Goal: Task Accomplishment & Management: Complete application form

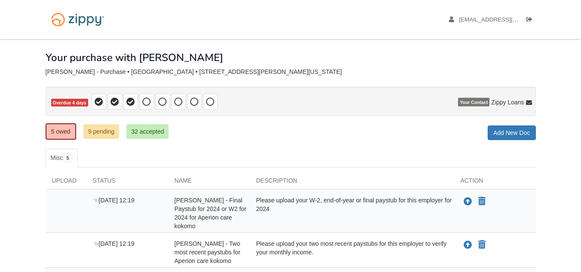
scroll to position [164, 0]
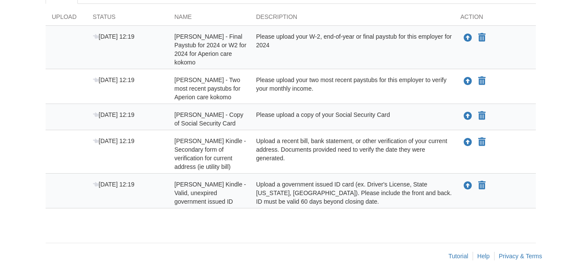
click at [353, 231] on div "× × × Pending Add Document Notice document will be included in the email sent t…" at bounding box center [291, 54] width 490 height 359
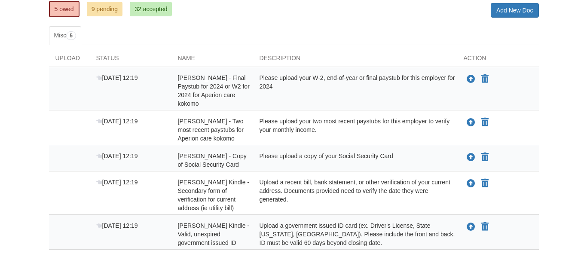
scroll to position [122, 0]
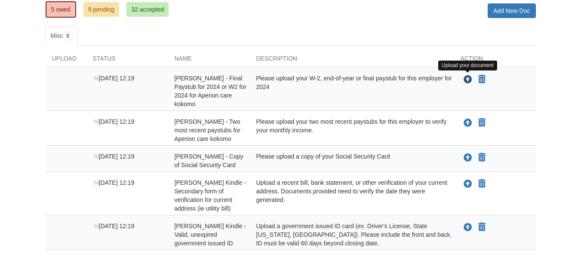
click at [467, 81] on icon "Upload Caylee Shepard - Final Paystub for 2024 or W2 for 2024 for Aperion care …" at bounding box center [467, 80] width 9 height 9
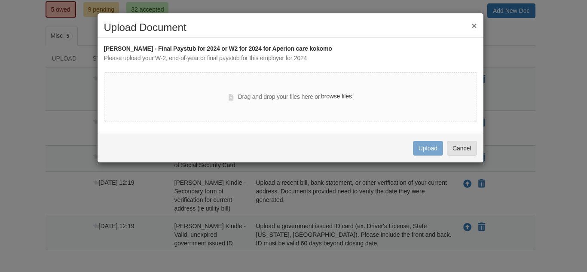
click at [346, 98] on label "browse files" at bounding box center [336, 96] width 31 height 9
click at [0, 0] on input "browse files" at bounding box center [0, 0] width 0 height 0
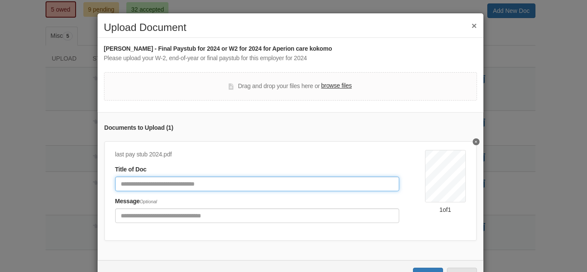
click at [166, 182] on input "Document Title" at bounding box center [257, 184] width 284 height 15
type input "**********"
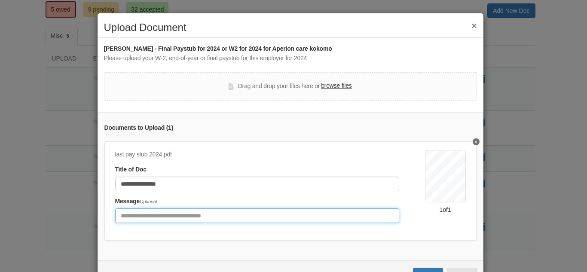
click at [170, 214] on input "Include any comments on this document" at bounding box center [257, 215] width 284 height 15
click at [311, 217] on input "**********" at bounding box center [257, 215] width 284 height 15
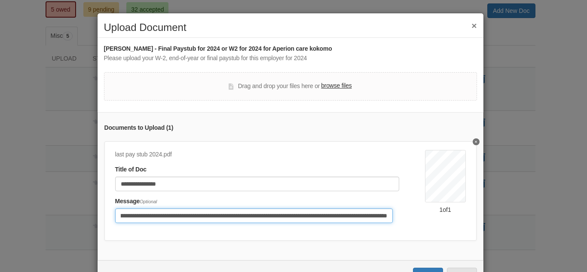
scroll to position [37, 0]
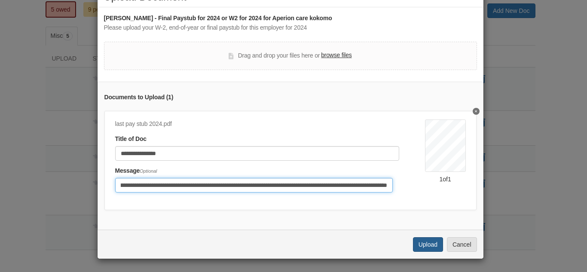
type input "**********"
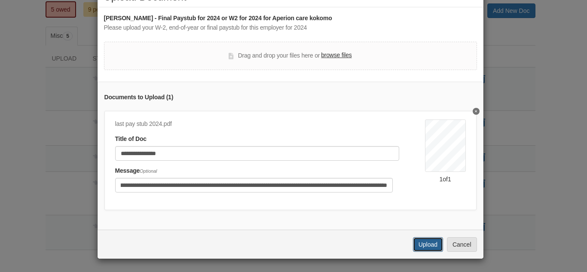
click at [424, 242] on button "Upload" at bounding box center [428, 244] width 30 height 15
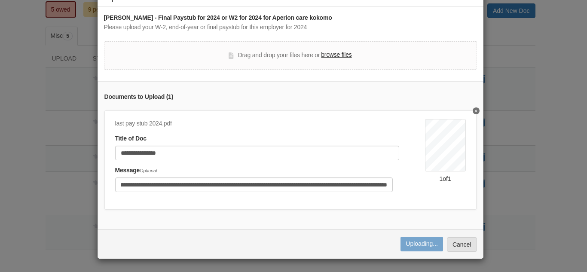
scroll to position [0, 0]
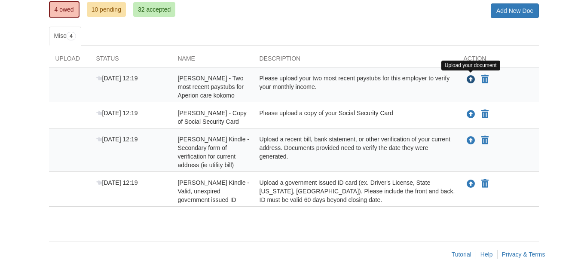
scroll to position [122, 0]
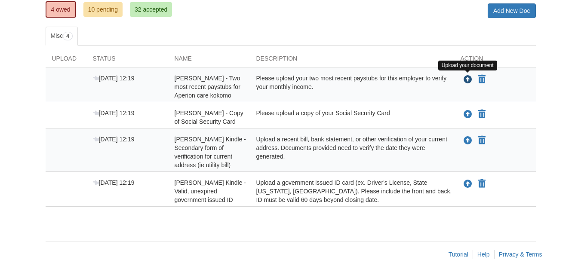
click at [469, 79] on icon "Upload Caylee Shepard - Two most recent paystubs for Aperion care kokomo" at bounding box center [467, 80] width 9 height 9
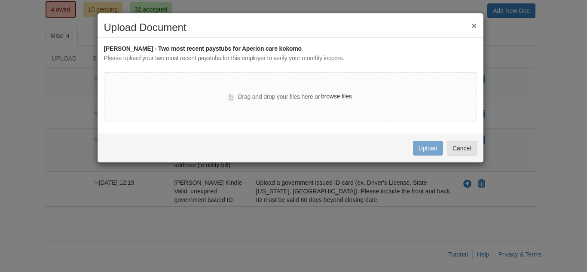
click at [334, 101] on label "browse files" at bounding box center [336, 96] width 31 height 9
click at [0, 0] on input "browse files" at bounding box center [0, 0] width 0 height 0
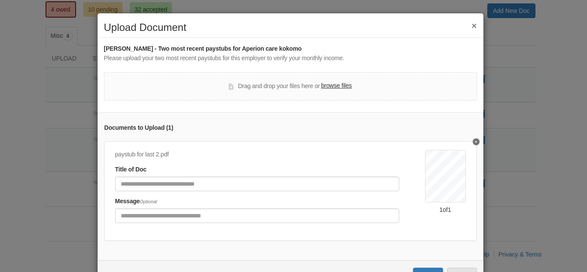
click at [332, 86] on label "browse files" at bounding box center [336, 85] width 31 height 9
click at [0, 0] on input "browse files" at bounding box center [0, 0] width 0 height 0
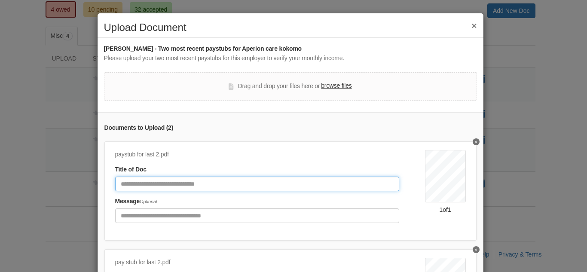
click at [215, 181] on input "Document Title" at bounding box center [257, 184] width 284 height 15
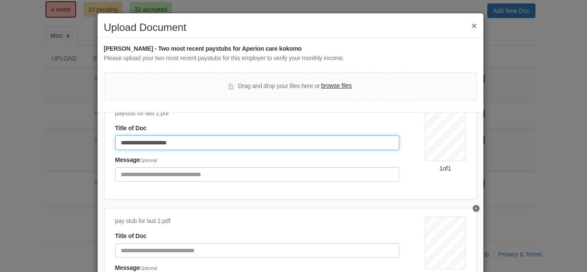
type input "**********"
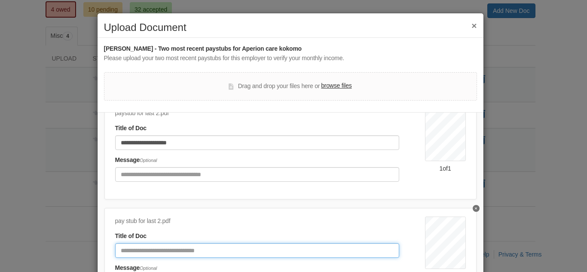
click at [205, 250] on input "Document Title" at bounding box center [257, 250] width 284 height 15
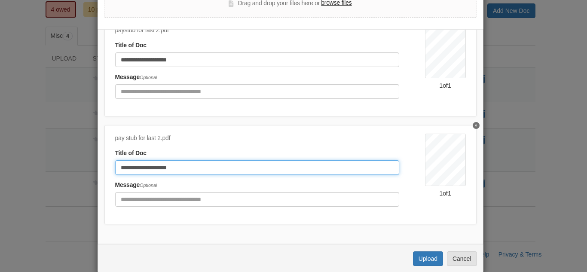
scroll to position [97, 0]
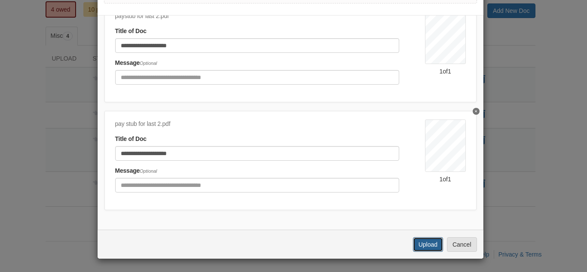
click at [413, 248] on button "Upload" at bounding box center [428, 244] width 30 height 15
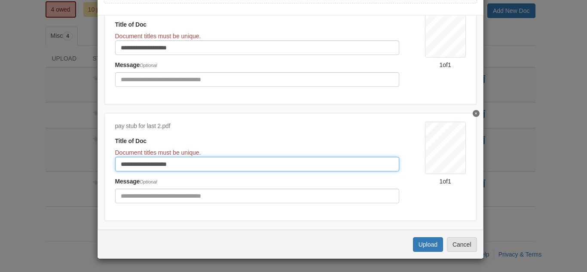
click at [250, 165] on input "**********" at bounding box center [257, 164] width 284 height 15
type input "**********"
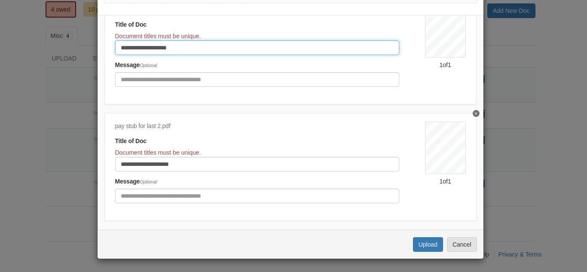
click at [210, 47] on input "**********" at bounding box center [257, 47] width 284 height 15
type input "**********"
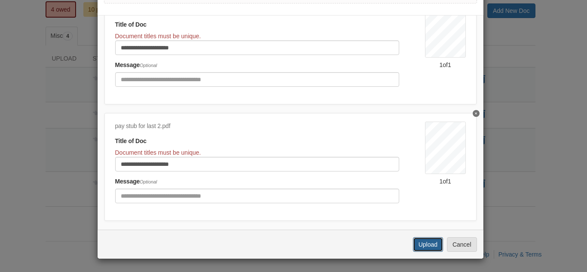
click at [431, 242] on button "Upload" at bounding box center [428, 244] width 30 height 15
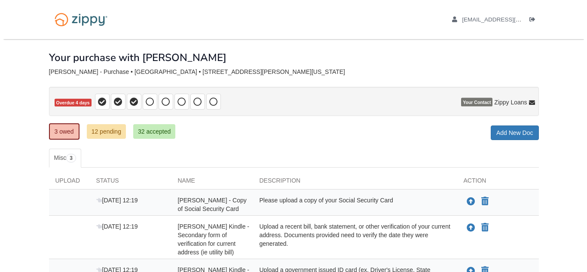
scroll to position [91, 0]
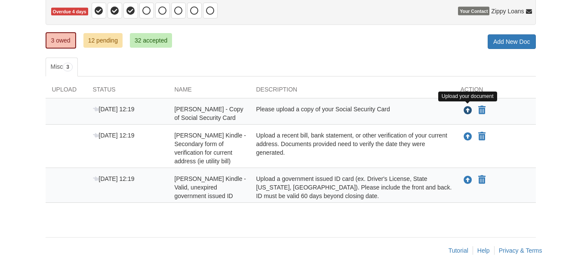
click at [471, 114] on icon "Upload Corbin Kindle - Copy of Social Security Card" at bounding box center [467, 111] width 9 height 9
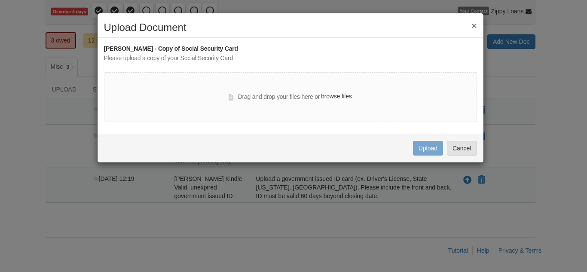
click at [340, 97] on label "browse files" at bounding box center [336, 96] width 31 height 9
click at [0, 0] on input "browse files" at bounding box center [0, 0] width 0 height 0
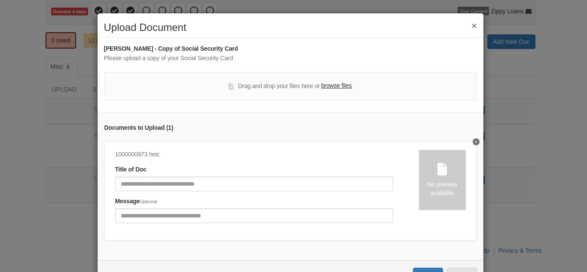
click at [473, 143] on button "Delete undefined" at bounding box center [476, 141] width 7 height 7
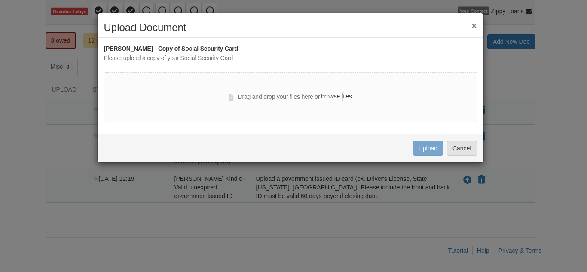
click at [341, 97] on label "browse files" at bounding box center [336, 96] width 31 height 9
click at [0, 0] on input "browse files" at bounding box center [0, 0] width 0 height 0
click at [333, 97] on label "browse files" at bounding box center [336, 96] width 31 height 9
click at [0, 0] on input "browse files" at bounding box center [0, 0] width 0 height 0
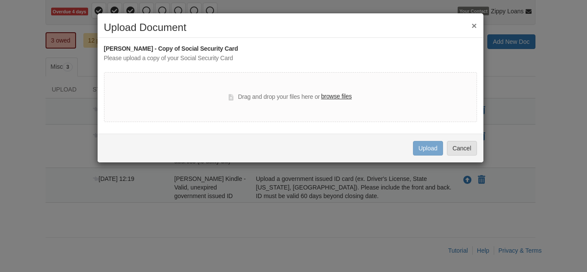
click at [477, 24] on div "× Upload Document" at bounding box center [291, 30] width 386 height 16
click at [472, 27] on button "×" at bounding box center [473, 25] width 5 height 9
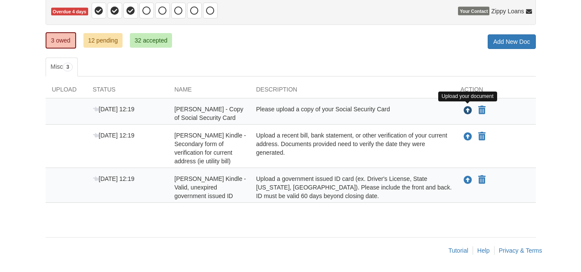
click at [468, 114] on icon "Upload Corbin Kindle - Copy of Social Security Card" at bounding box center [467, 111] width 9 height 9
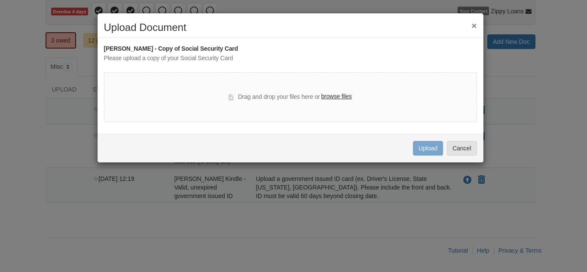
click at [340, 101] on label "browse files" at bounding box center [336, 96] width 31 height 9
click at [0, 0] on input "browse files" at bounding box center [0, 0] width 0 height 0
click at [327, 98] on label "browse files" at bounding box center [336, 96] width 31 height 9
click at [0, 0] on input "browse files" at bounding box center [0, 0] width 0 height 0
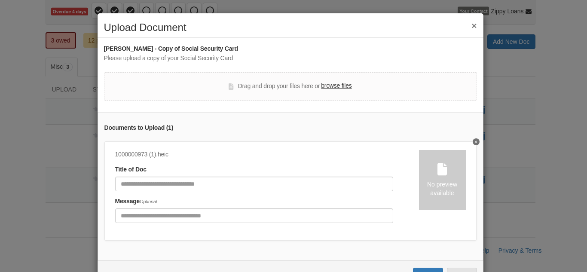
click at [475, 141] on icon "Delete undefined" at bounding box center [476, 141] width 2 height 3
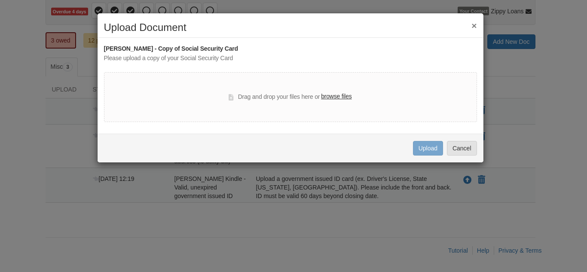
click at [348, 95] on label "browse files" at bounding box center [336, 96] width 31 height 9
click at [0, 0] on input "browse files" at bounding box center [0, 0] width 0 height 0
click at [475, 24] on button "×" at bounding box center [473, 25] width 5 height 9
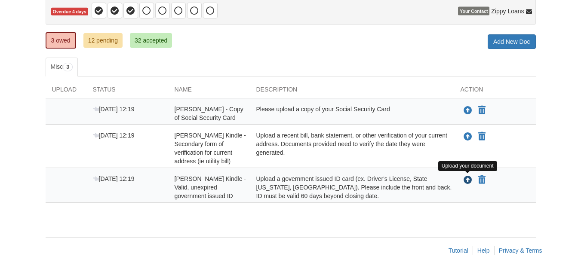
click at [469, 182] on icon "Upload Corbin Kindle - Valid, unexpired government issued ID" at bounding box center [467, 180] width 9 height 9
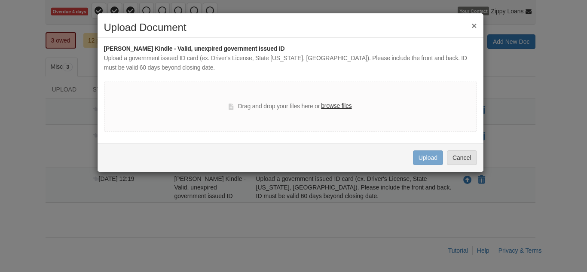
click at [331, 110] on label "browse files" at bounding box center [336, 105] width 31 height 9
click at [0, 0] on input "browse files" at bounding box center [0, 0] width 0 height 0
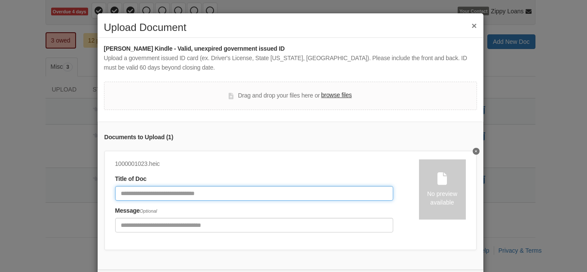
click at [257, 196] on input "Document Title" at bounding box center [254, 193] width 278 height 15
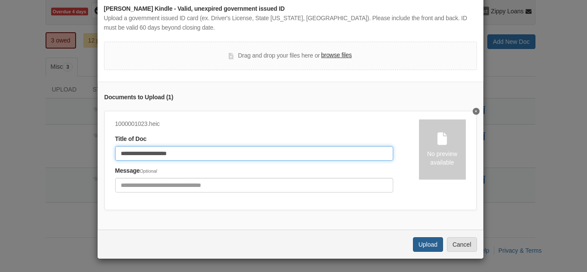
type input "**********"
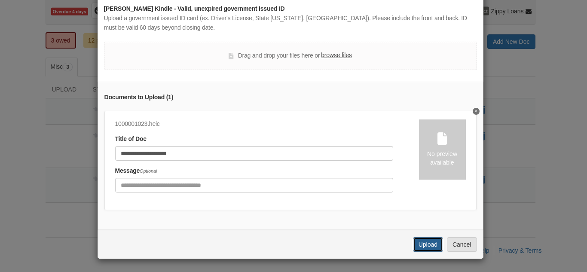
click at [416, 245] on button "Upload" at bounding box center [428, 244] width 30 height 15
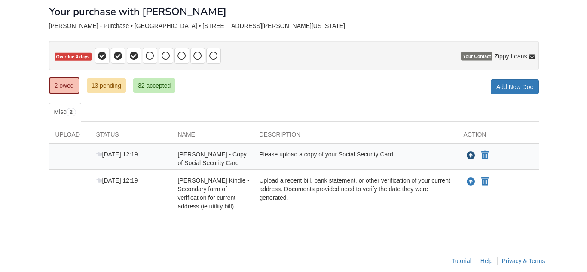
scroll to position [46, 0]
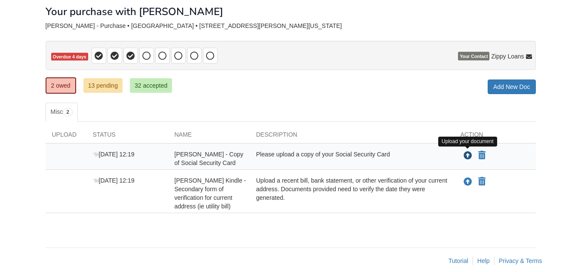
click at [468, 156] on icon "Upload Corbin Kindle - Copy of Social Security Card" at bounding box center [467, 156] width 9 height 9
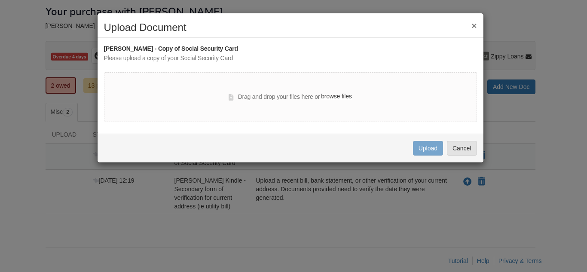
click at [334, 97] on label "browse files" at bounding box center [336, 96] width 31 height 9
click at [0, 0] on input "browse files" at bounding box center [0, 0] width 0 height 0
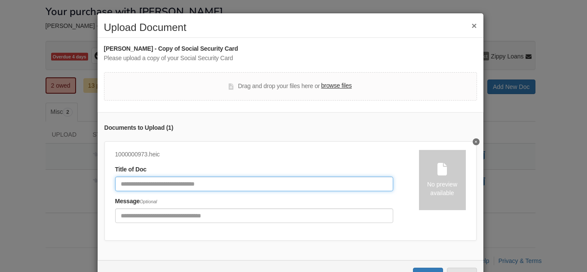
click at [277, 187] on input "Document Title" at bounding box center [254, 184] width 278 height 15
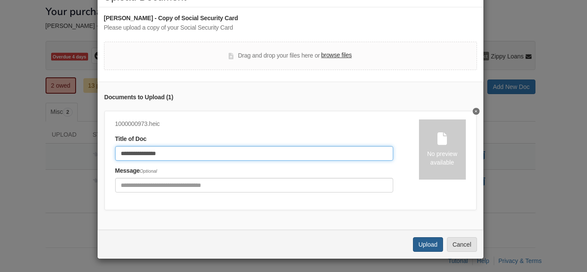
type input "**********"
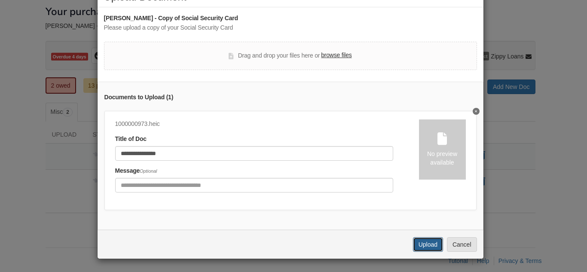
click at [435, 246] on button "Upload" at bounding box center [428, 244] width 30 height 15
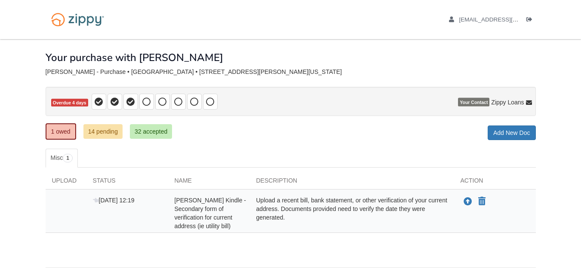
scroll to position [30, 0]
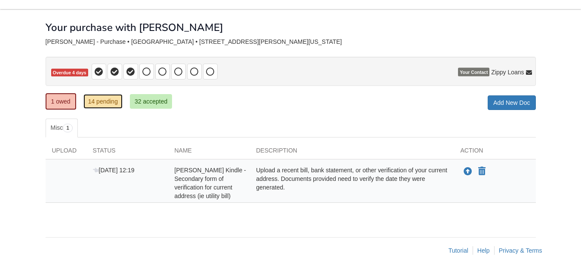
click at [104, 98] on link "14 pending" at bounding box center [102, 101] width 39 height 15
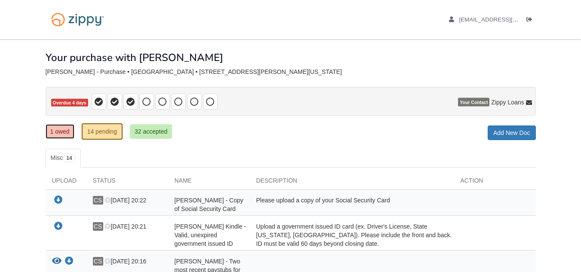
click at [65, 135] on link "1 owed" at bounding box center [60, 131] width 29 height 15
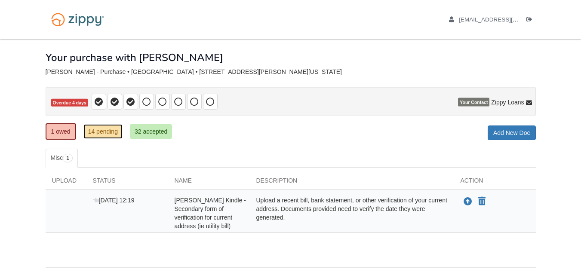
click at [103, 129] on link "14 pending" at bounding box center [102, 131] width 39 height 15
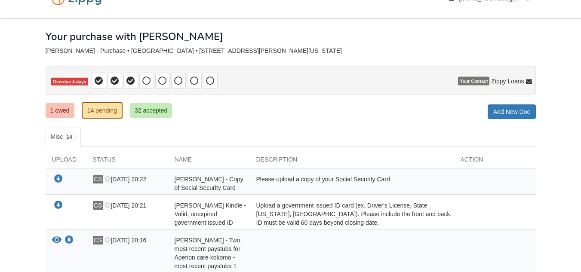
scroll to position [15, 0]
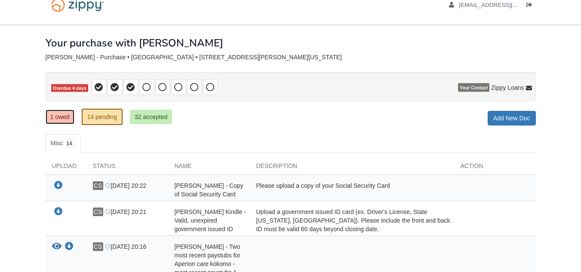
click at [61, 122] on link "1 owed" at bounding box center [60, 117] width 29 height 15
